Goal: Find specific page/section: Find specific page/section

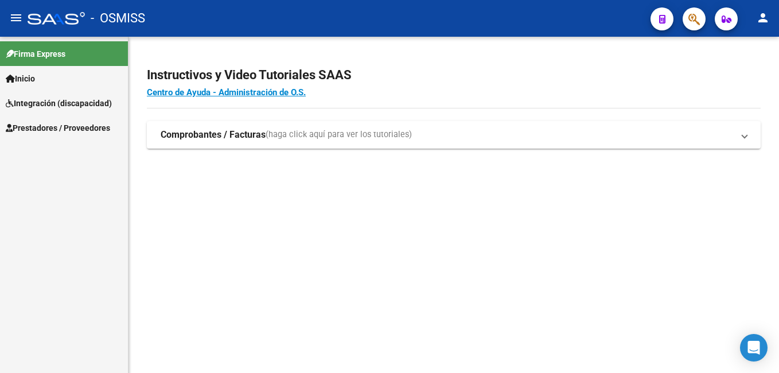
click at [49, 99] on span "Integración (discapacidad)" at bounding box center [59, 103] width 106 height 13
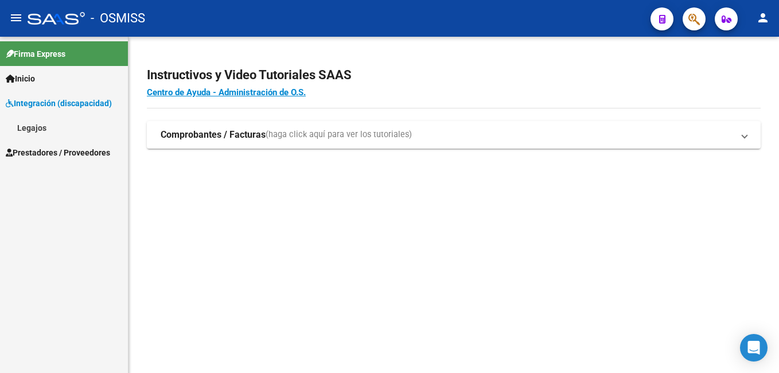
click at [38, 122] on link "Legajos" at bounding box center [64, 127] width 128 height 25
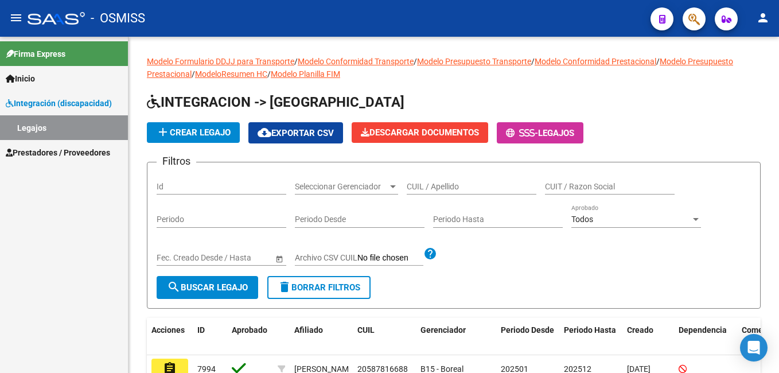
click at [49, 99] on span "Integración (discapacidad)" at bounding box center [59, 103] width 106 height 13
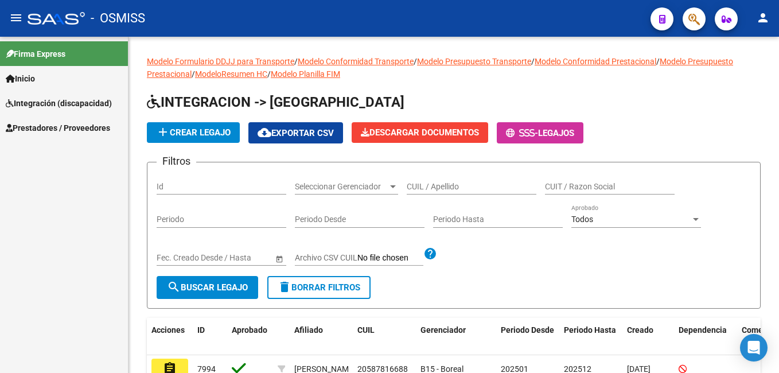
click at [42, 103] on span "Integración (discapacidad)" at bounding box center [59, 103] width 106 height 13
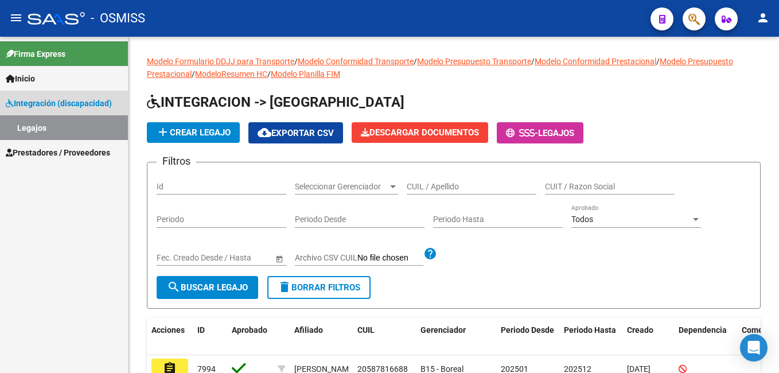
click at [40, 126] on link "Legajos" at bounding box center [64, 127] width 128 height 25
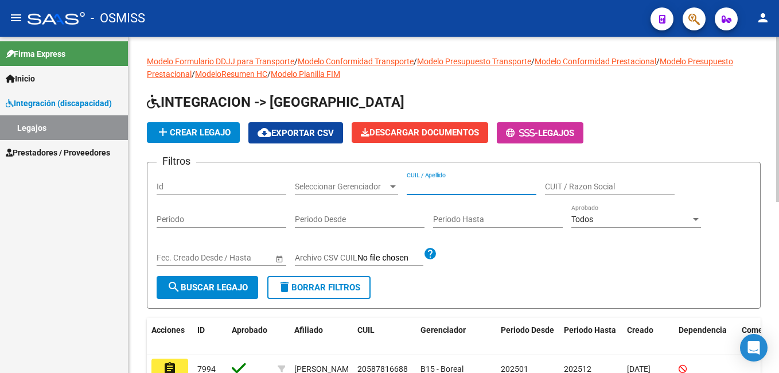
click at [422, 184] on input "CUIL / Apellido" at bounding box center [472, 187] width 130 height 10
paste input "CHOQUE [PERSON_NAME]"
type input "CHOQUE [PERSON_NAME]"
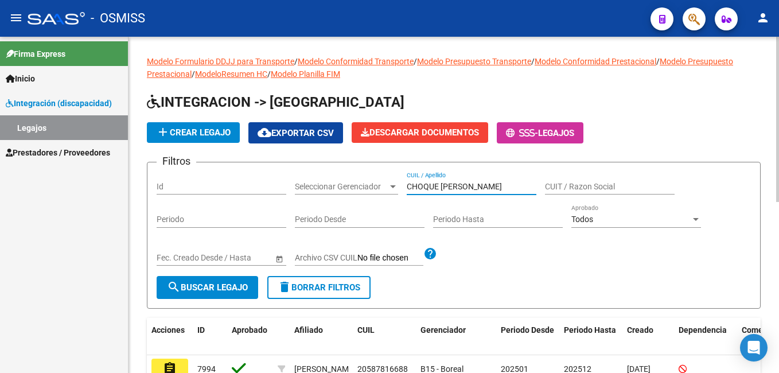
click at [219, 287] on span "search Buscar Legajo" at bounding box center [207, 287] width 81 height 10
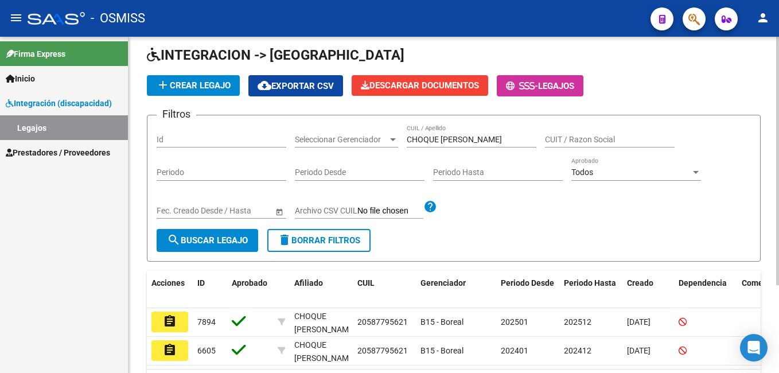
scroll to position [119, 0]
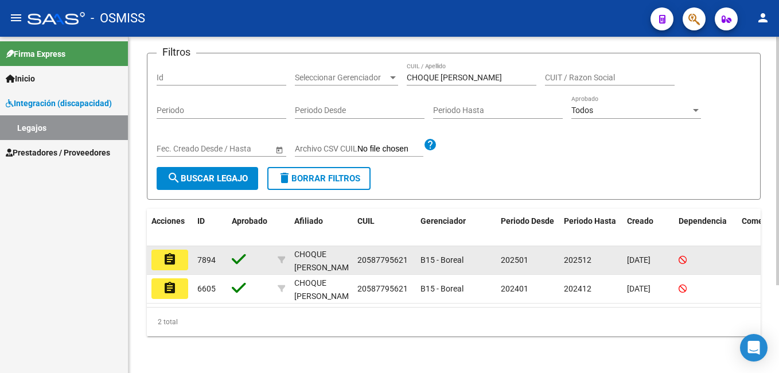
click at [180, 251] on button "assignment" at bounding box center [169, 260] width 37 height 21
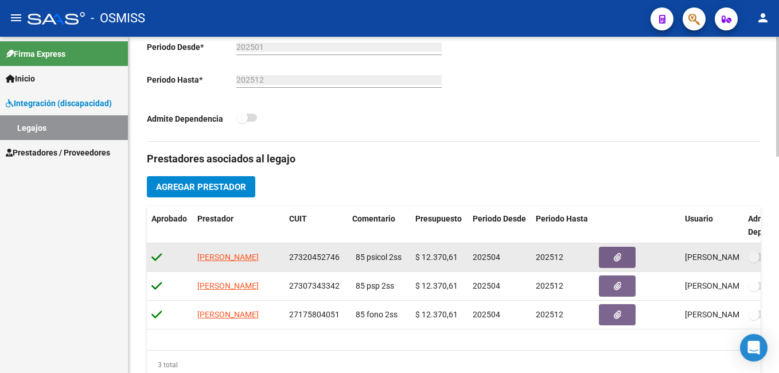
scroll to position [287, 0]
